Goal: Navigation & Orientation: Find specific page/section

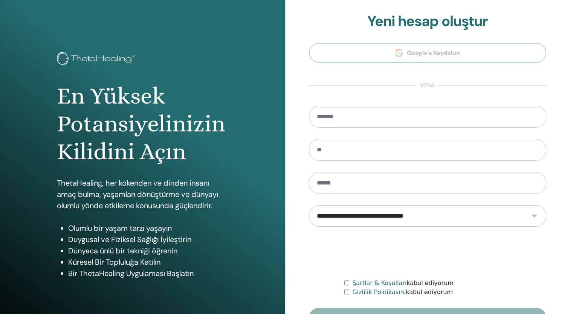
scroll to position [47, 0]
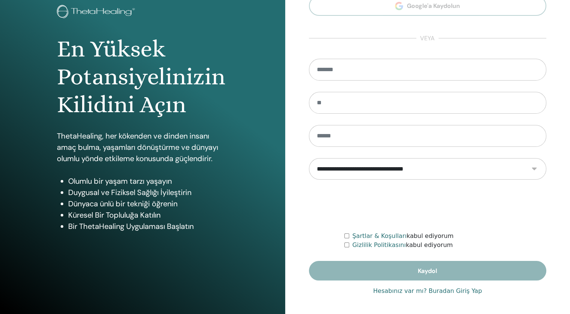
click at [449, 292] on link "Hesabınız var mı? Buradan Giriş Yap" at bounding box center [427, 291] width 109 height 9
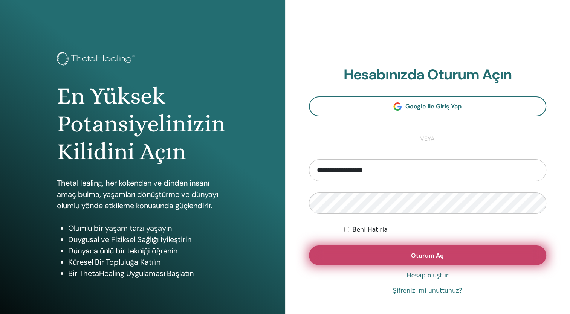
click at [399, 258] on button "Oturum Aç" at bounding box center [428, 256] width 238 height 20
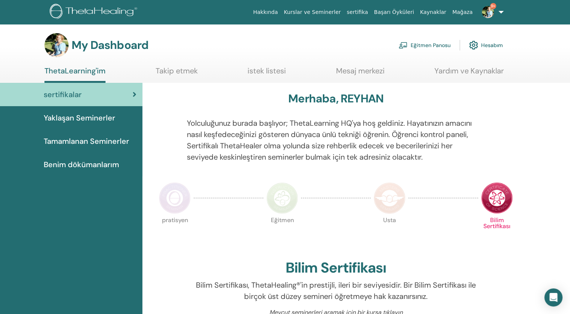
click at [443, 46] on link "Eğitmen Panosu" at bounding box center [425, 45] width 52 height 17
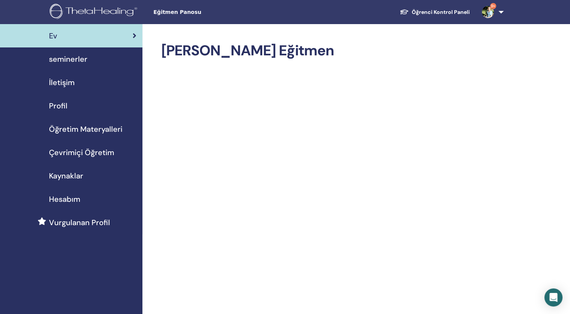
click at [81, 60] on span "seminerler" at bounding box center [68, 58] width 38 height 11
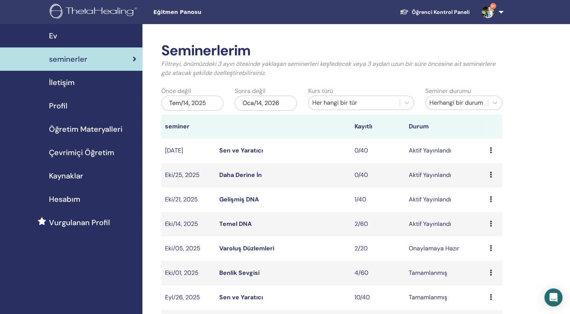
click at [496, 13] on span "9+" at bounding box center [488, 12] width 18 height 6
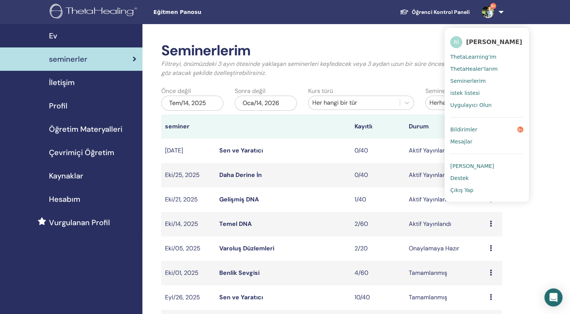
click at [463, 187] on span "Çıkış Yap" at bounding box center [461, 190] width 23 height 7
